Goal: Task Accomplishment & Management: Complete application form

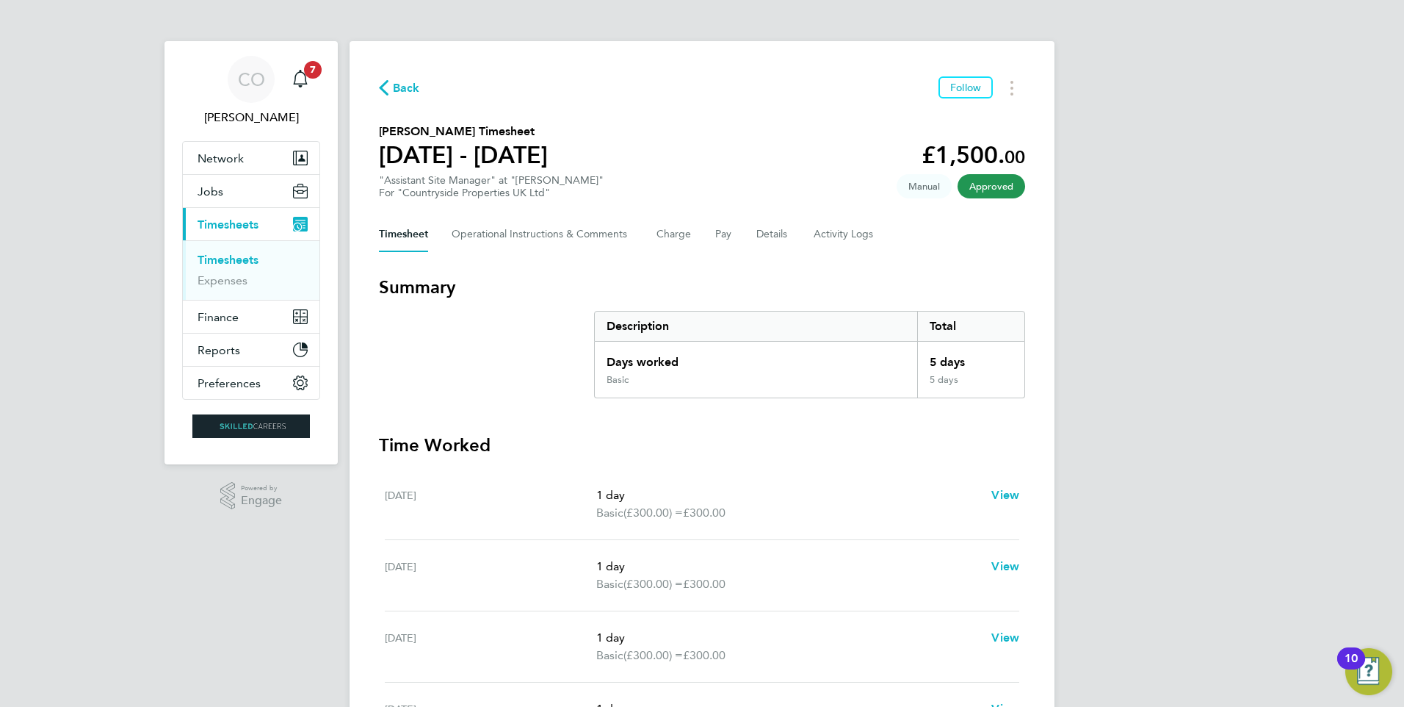
click at [411, 81] on span "Back" at bounding box center [406, 88] width 27 height 18
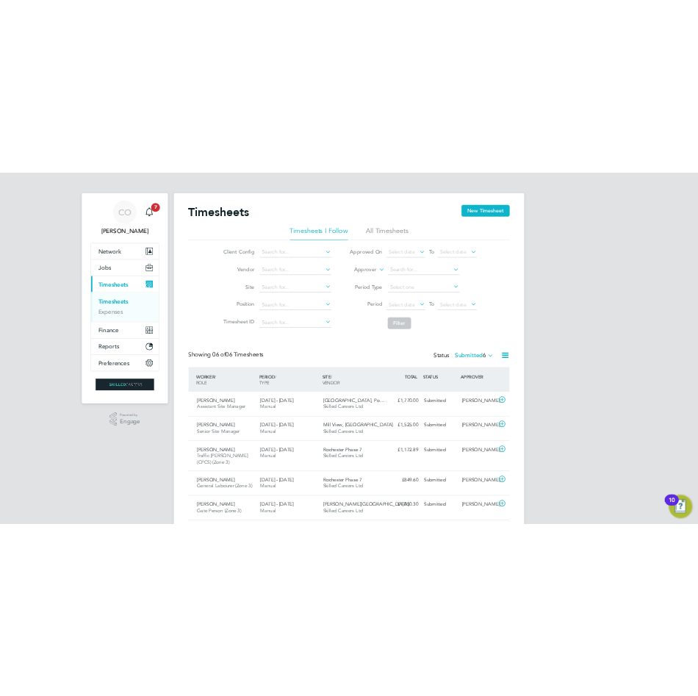
scroll to position [37, 101]
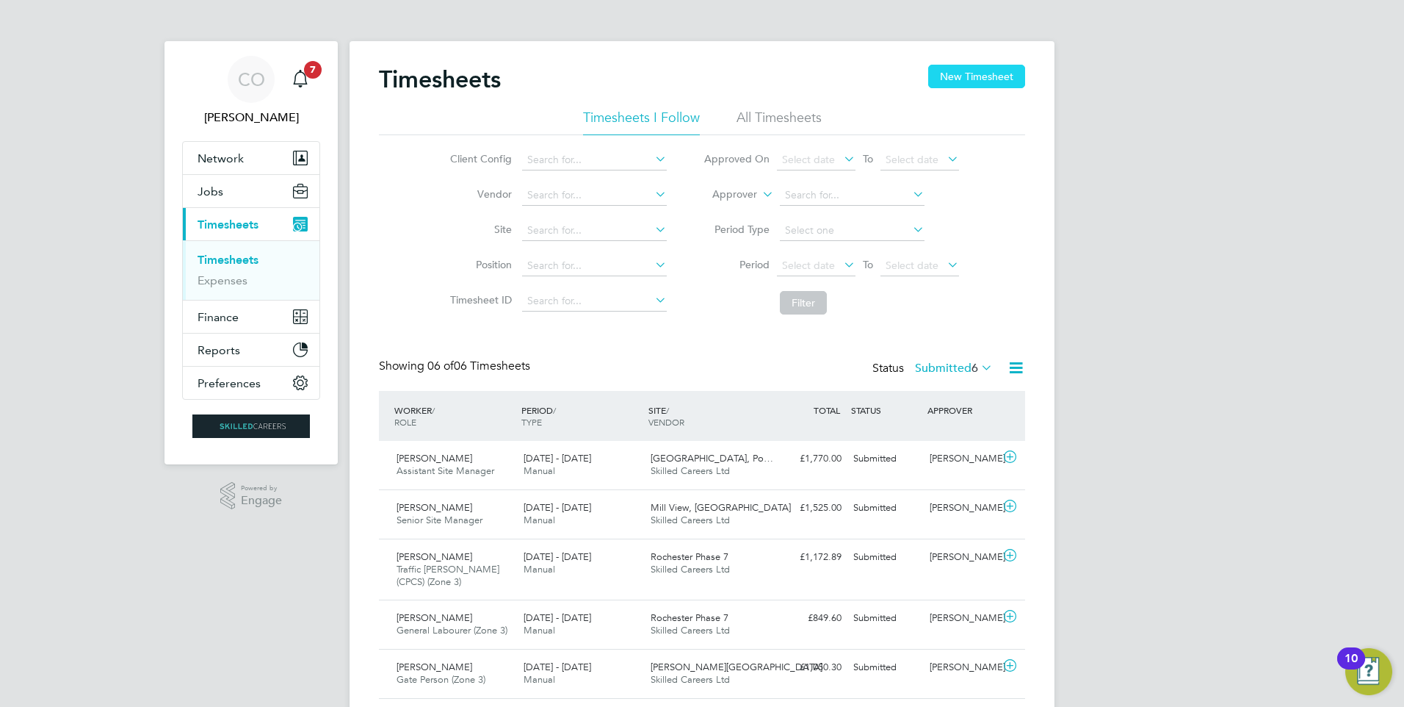
click at [952, 76] on button "New Timesheet" at bounding box center [976, 77] width 97 height 24
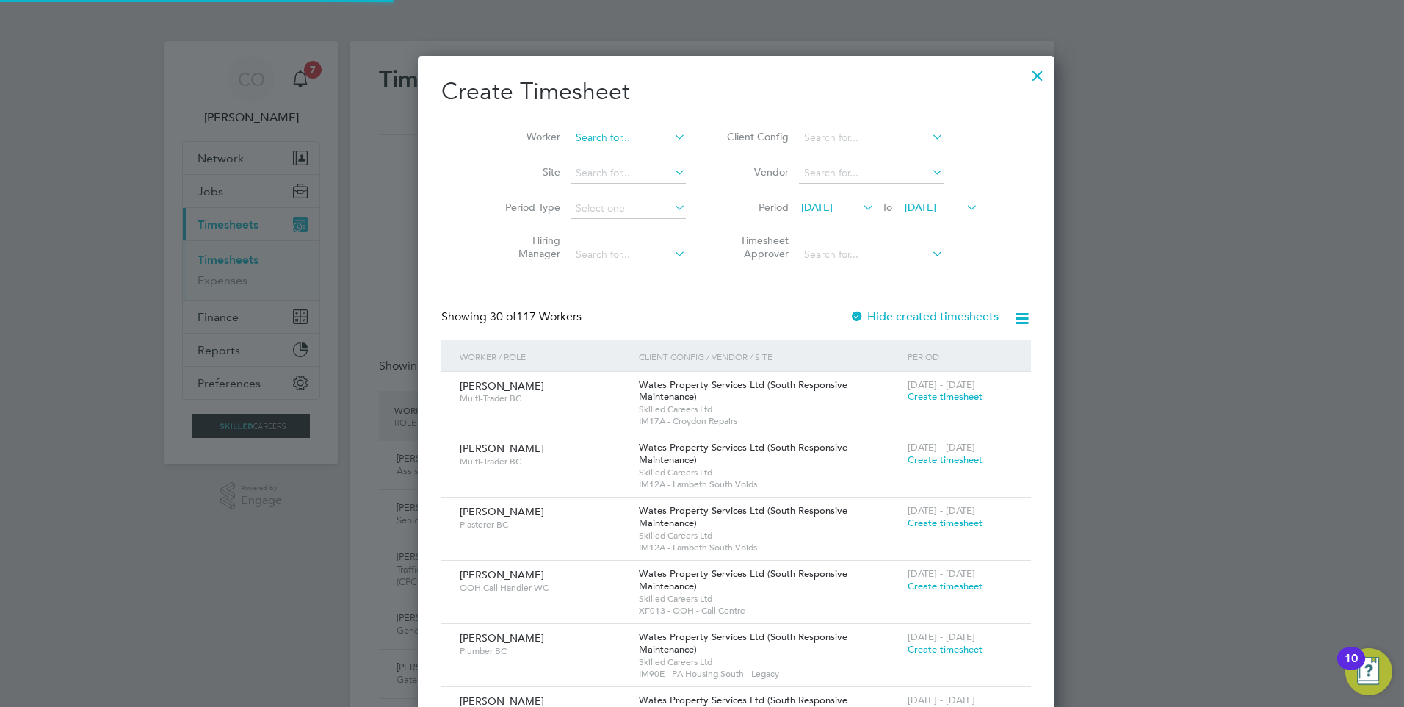
click at [579, 144] on input at bounding box center [628, 138] width 115 height 21
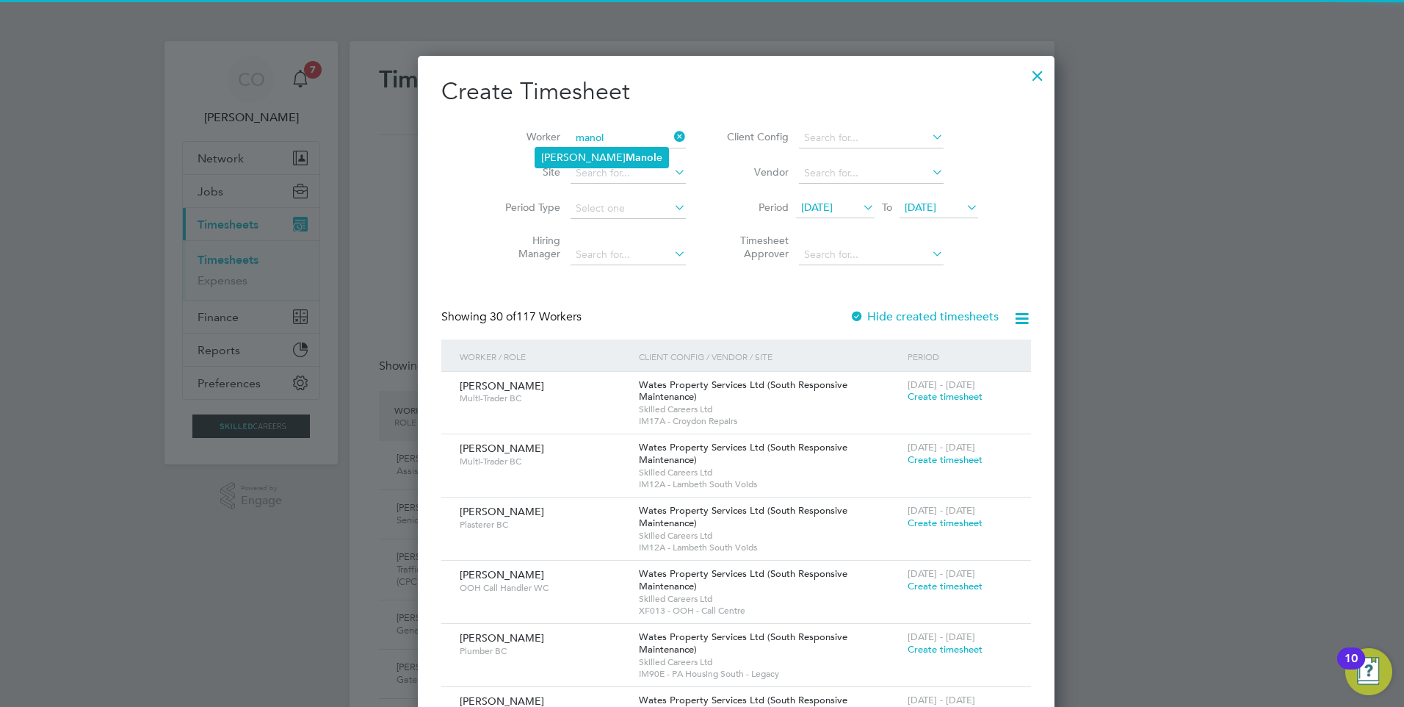
click at [626, 151] on b "Manol" at bounding box center [641, 157] width 31 height 12
type input "[PERSON_NAME]"
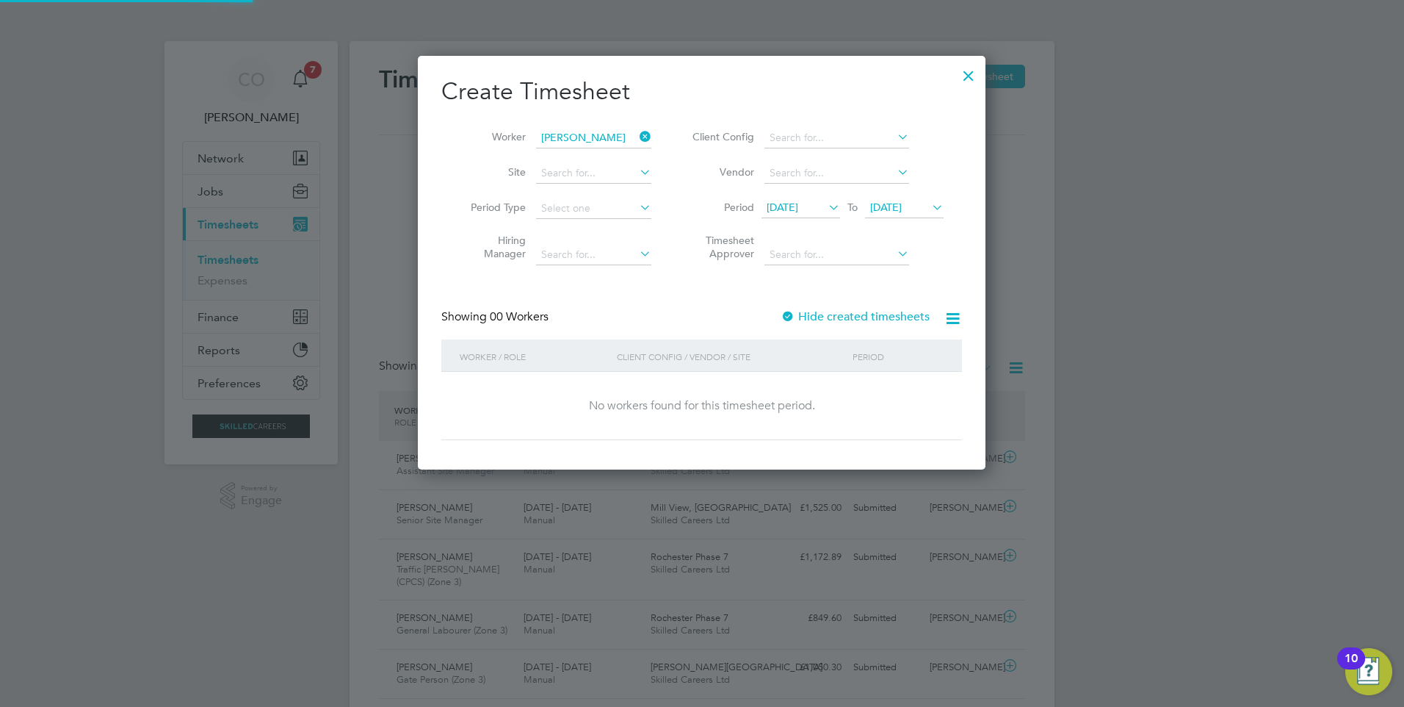
click at [828, 321] on label "Hide created timesheets" at bounding box center [855, 316] width 149 height 15
click at [791, 208] on span "[DATE]" at bounding box center [783, 207] width 32 height 13
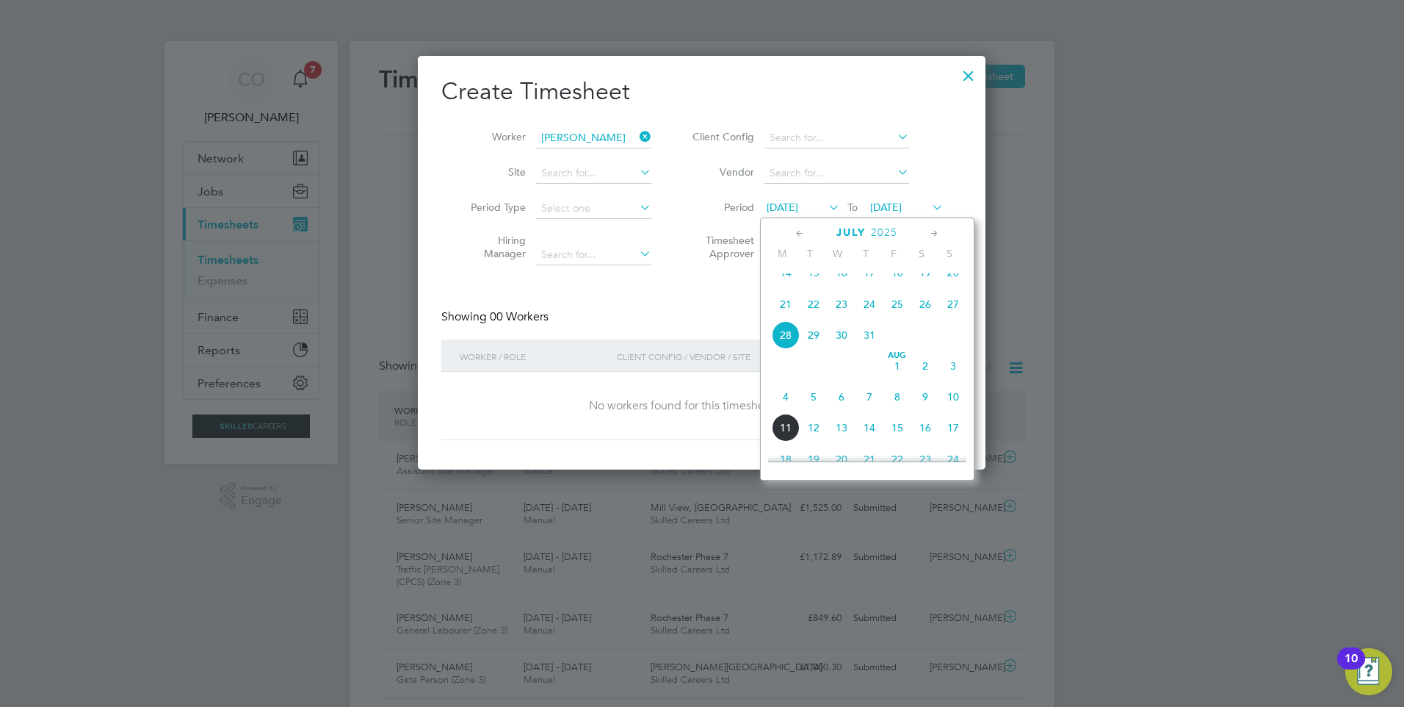
click at [784, 408] on span "4" at bounding box center [786, 397] width 28 height 28
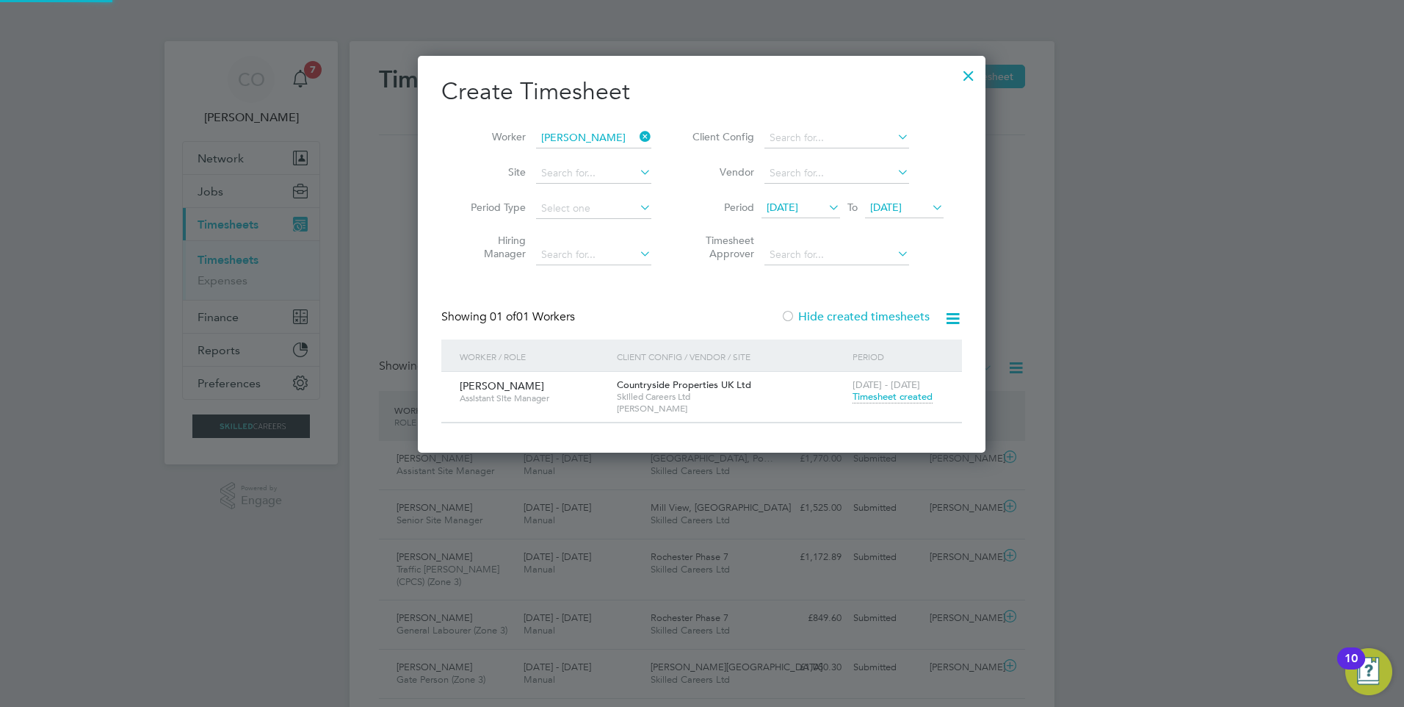
click at [902, 210] on span "[DATE]" at bounding box center [886, 207] width 32 height 13
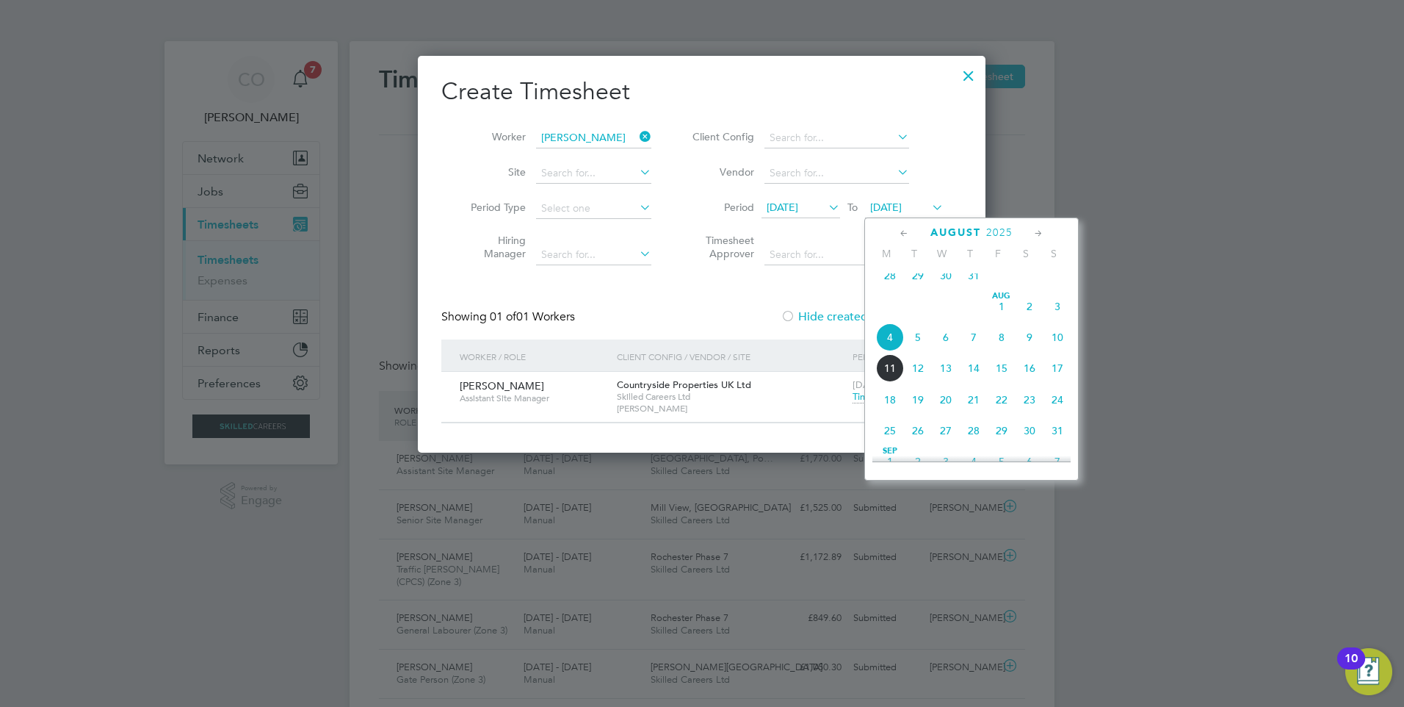
click at [1047, 346] on span "10" at bounding box center [1058, 337] width 28 height 28
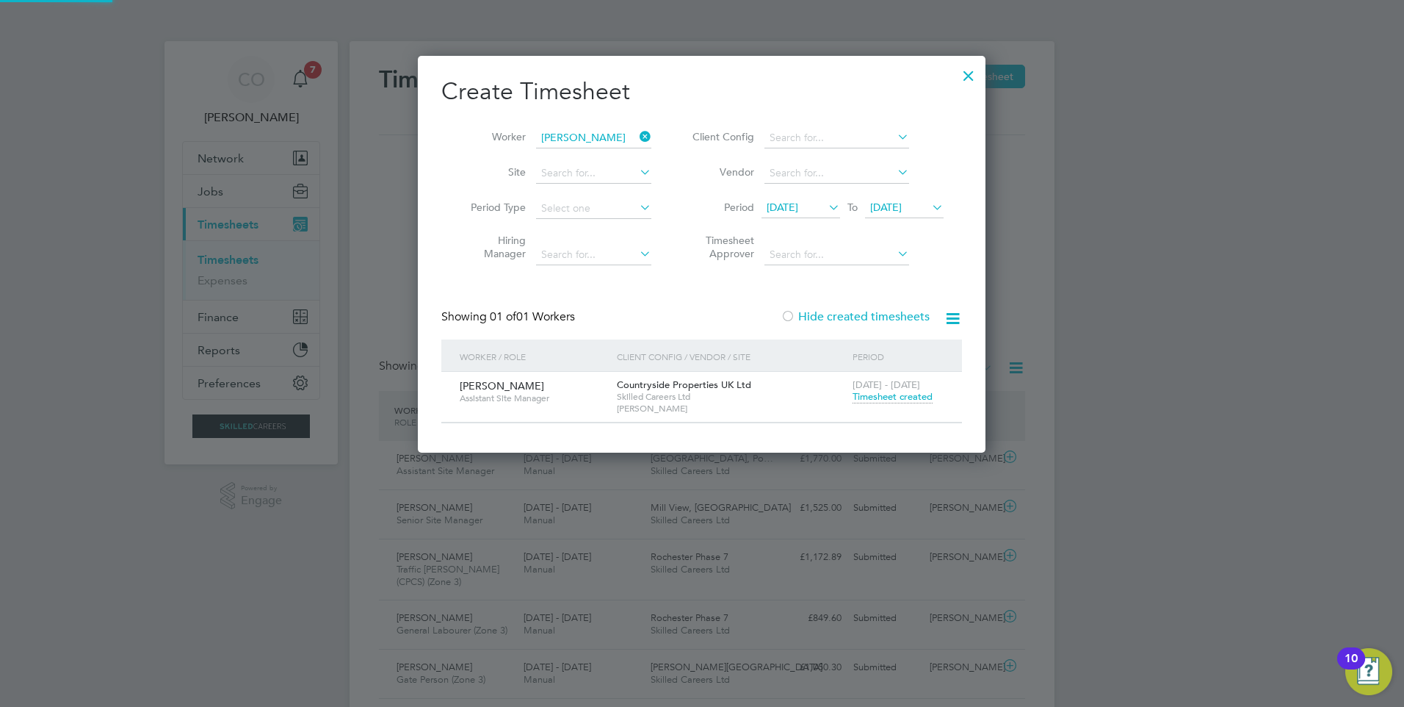
click at [891, 394] on span "Timesheet created" at bounding box center [893, 396] width 80 height 13
